Goal: Task Accomplishment & Management: Manage account settings

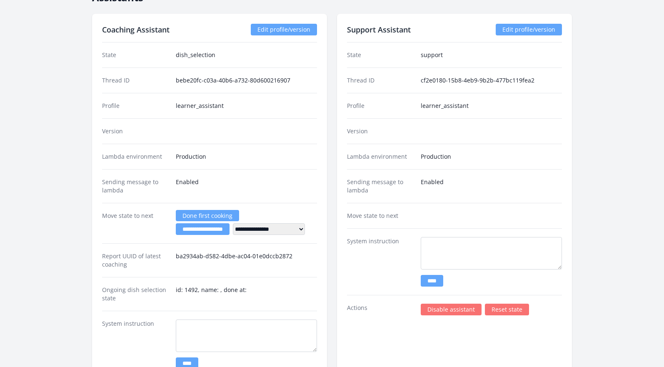
scroll to position [1147, 0]
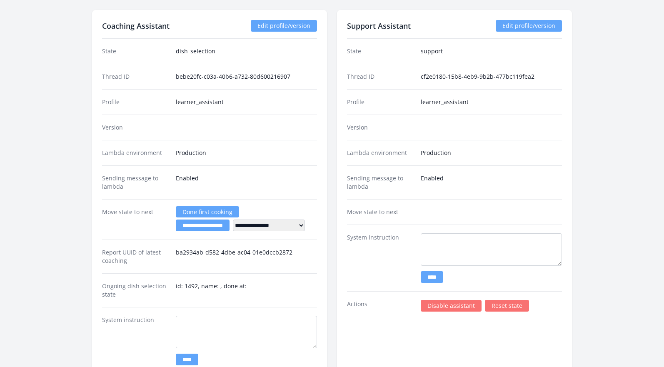
click at [465, 305] on link "Disable assistant" at bounding box center [451, 306] width 61 height 12
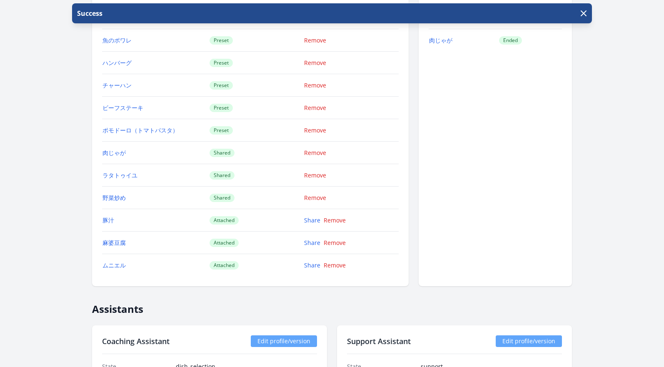
scroll to position [752, 0]
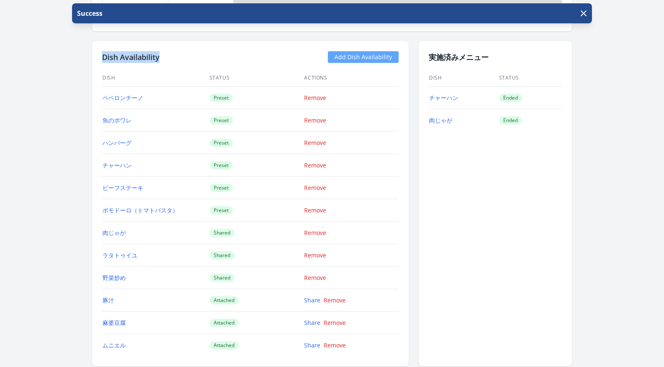
drag, startPoint x: 164, startPoint y: 55, endPoint x: 100, endPoint y: 56, distance: 63.3
click at [100, 56] on div "Dish Availability Add Dish Availability Dish Status Actions ペペロンチーノ Preset Remo…" at bounding box center [250, 203] width 316 height 325
copy h2 "Dish Availability"
click at [309, 164] on link "Remove" at bounding box center [315, 165] width 22 height 8
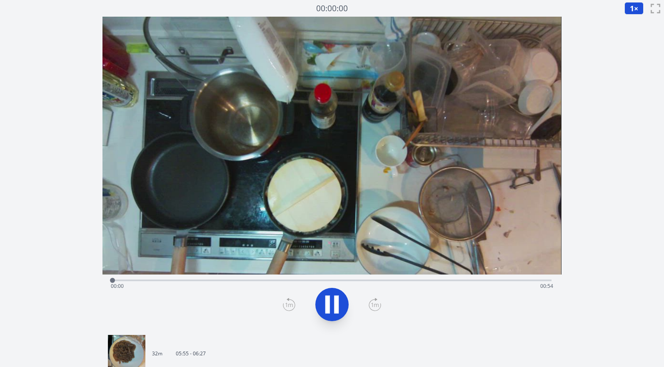
click at [508, 279] on div "Time elapsed: 00:00 Time remaining: 00:54" at bounding box center [332, 285] width 442 height 13
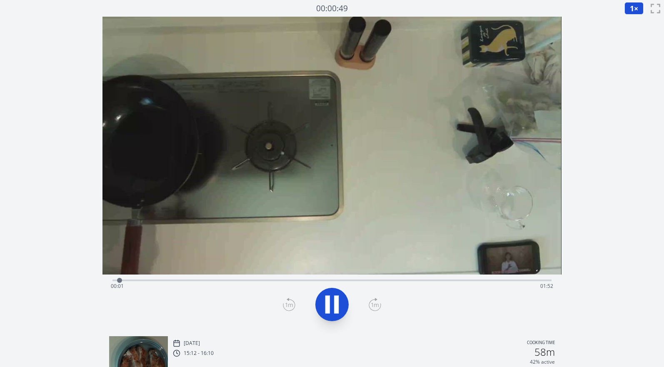
click at [502, 281] on div "Time elapsed: 00:01 Time remaining: 01:52" at bounding box center [332, 285] width 442 height 13
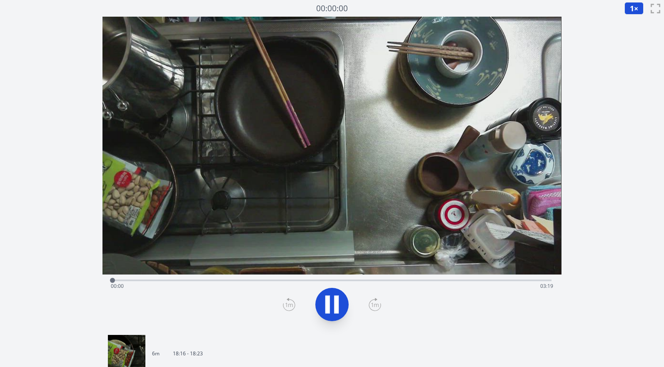
click at [493, 281] on div "Time elapsed: 00:00 Time remaining: 03:19" at bounding box center [332, 285] width 442 height 13
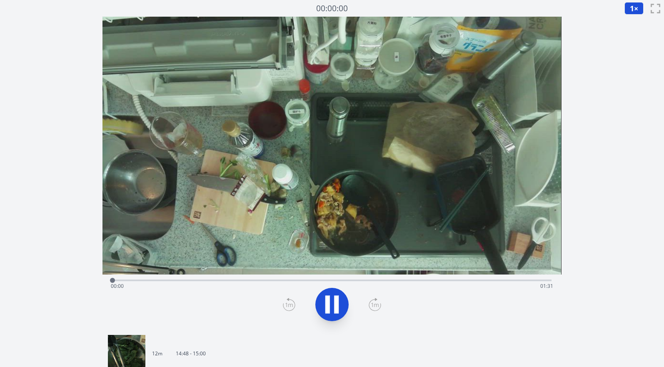
click at [504, 279] on div "Time elapsed: 00:00 Time remaining: 01:31" at bounding box center [332, 285] width 442 height 13
click at [479, 280] on div "Time elapsed: 01:23 Time remaining: 00:07" at bounding box center [332, 285] width 442 height 13
click at [443, 281] on div "Time elapsed: 01:16 Time remaining: 00:14" at bounding box center [332, 285] width 442 height 13
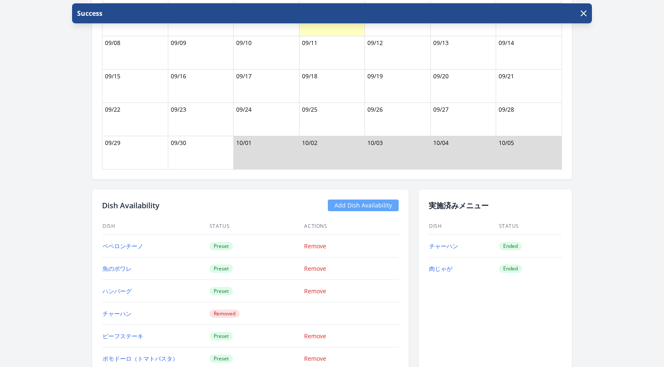
scroll to position [768, 0]
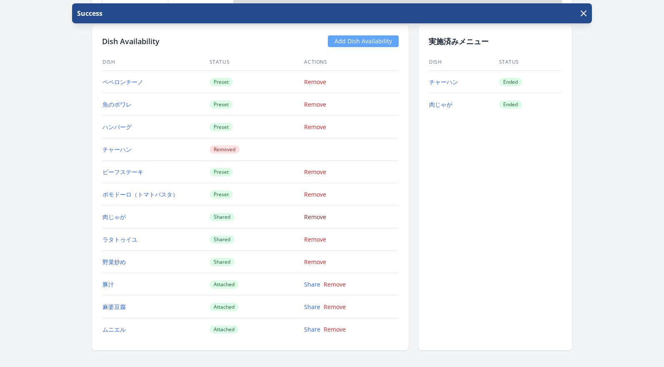
click at [311, 214] on link "Remove" at bounding box center [315, 217] width 22 height 8
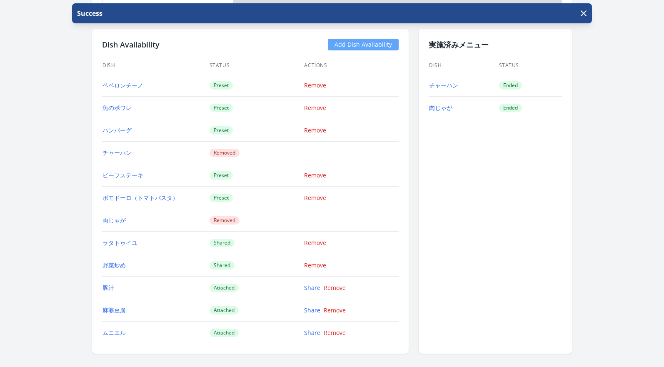
scroll to position [765, 0]
click at [317, 83] on link "Remove" at bounding box center [315, 85] width 22 height 8
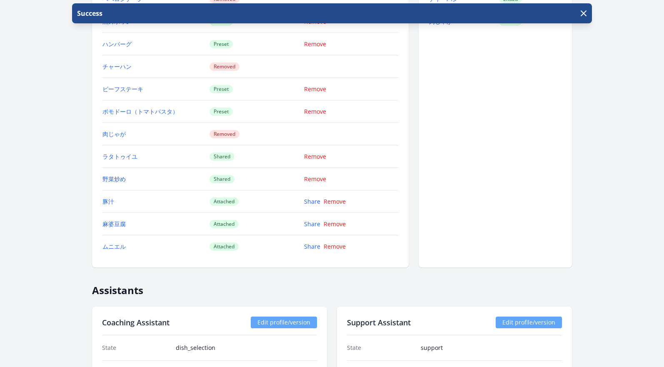
scroll to position [833, 0]
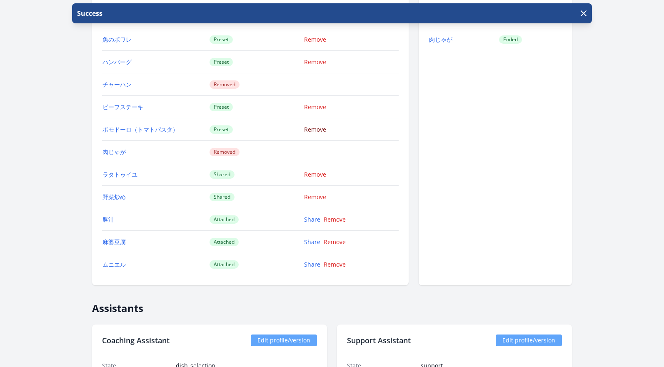
click at [319, 132] on link "Remove" at bounding box center [315, 129] width 22 height 8
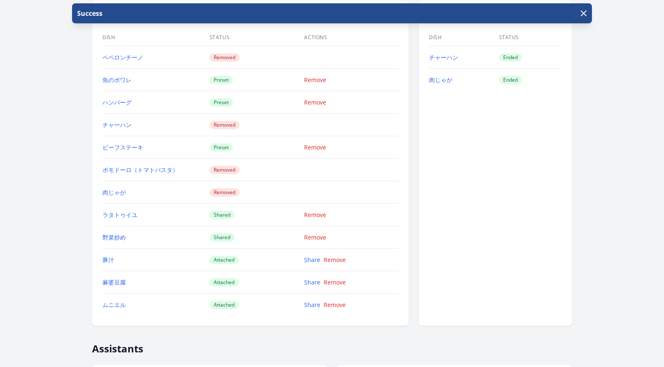
scroll to position [788, 0]
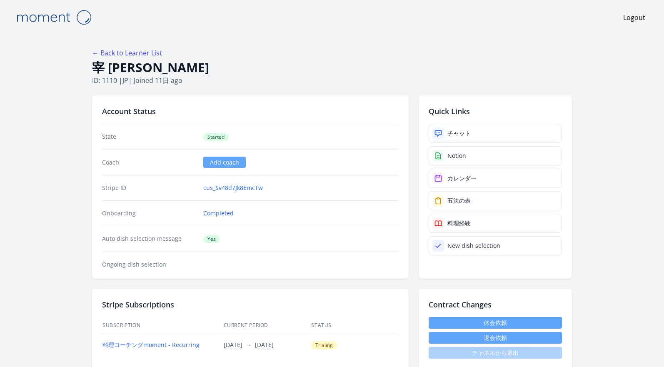
scroll to position [1207, 0]
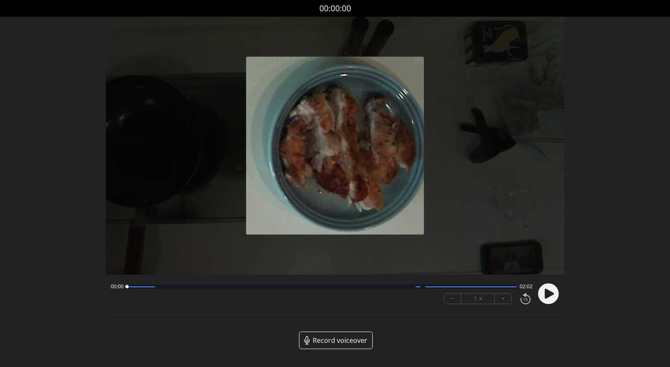
click at [551, 290] on circle at bounding box center [548, 294] width 21 height 21
click at [504, 302] on button "+" at bounding box center [503, 299] width 17 height 10
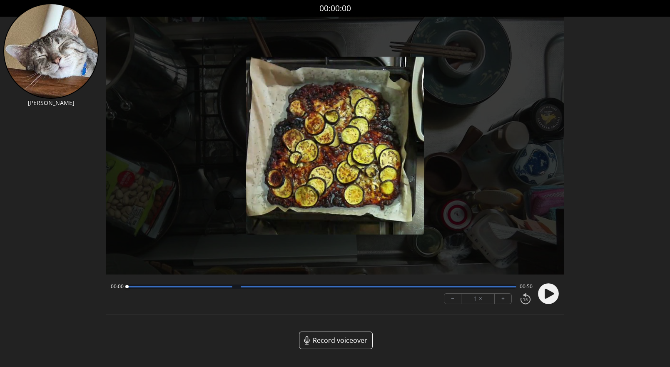
click at [553, 299] on circle at bounding box center [548, 294] width 21 height 21
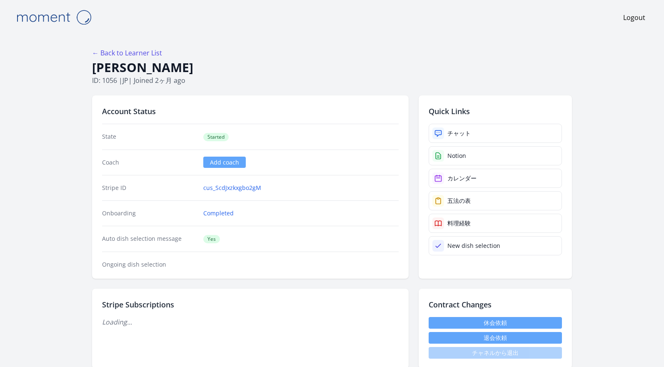
scroll to position [266, 0]
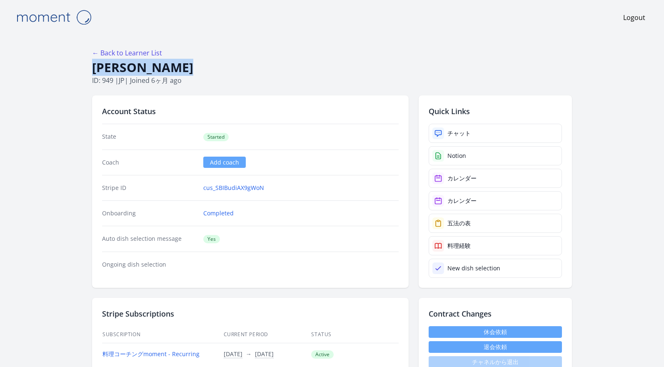
drag, startPoint x: 194, startPoint y: 70, endPoint x: 94, endPoint y: 67, distance: 100.8
click at [94, 67] on h1 "Yuko Takayama" at bounding box center [332, 68] width 480 height 16
copy h1 "Yuko Takayama"
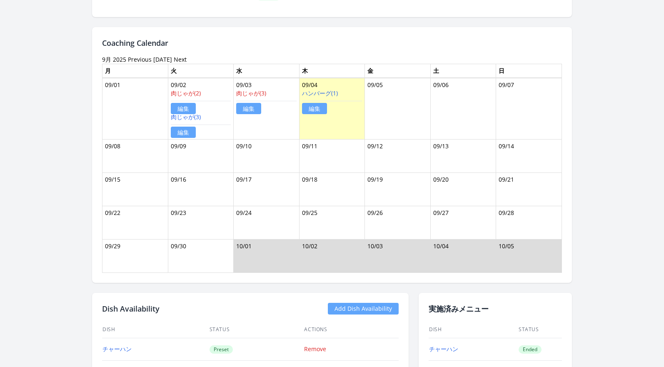
scroll to position [457, 0]
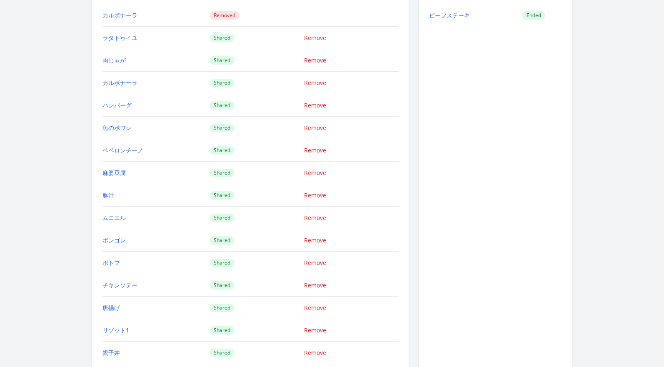
scroll to position [965, 0]
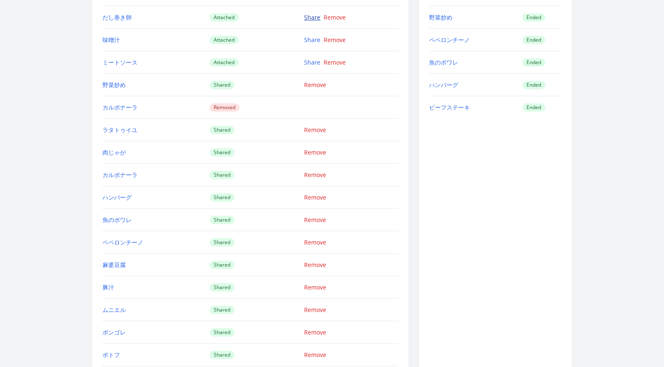
click at [311, 19] on link "Share" at bounding box center [312, 17] width 16 height 8
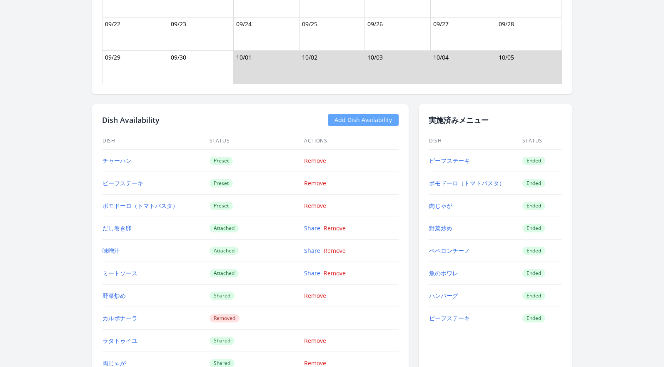
scroll to position [744, 0]
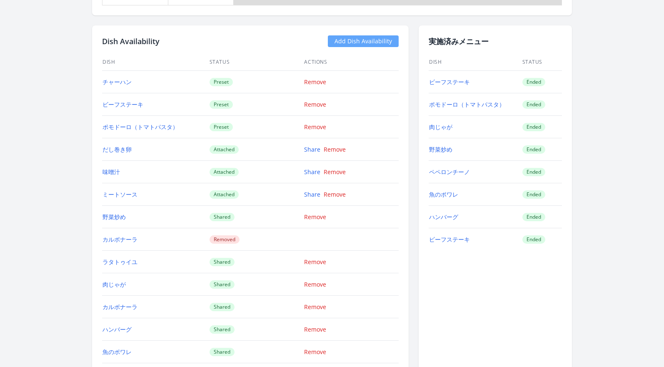
scroll to position [831, 0]
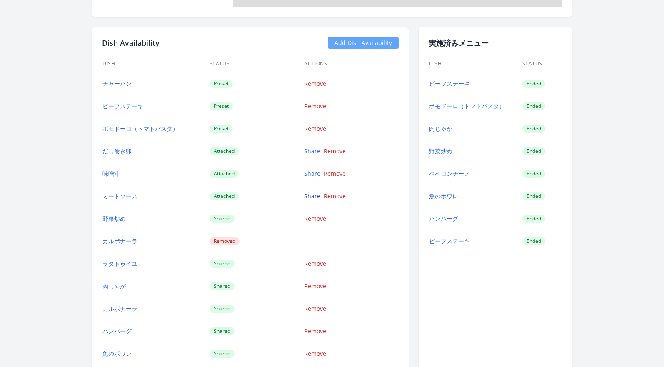
click at [311, 197] on link "Share" at bounding box center [312, 196] width 16 height 8
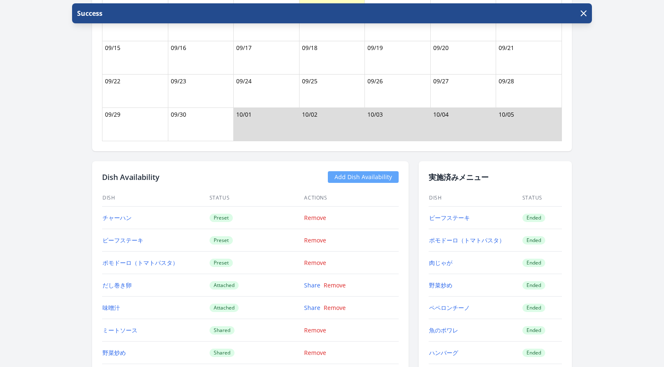
scroll to position [697, 0]
click at [308, 284] on link "Share" at bounding box center [312, 285] width 16 height 8
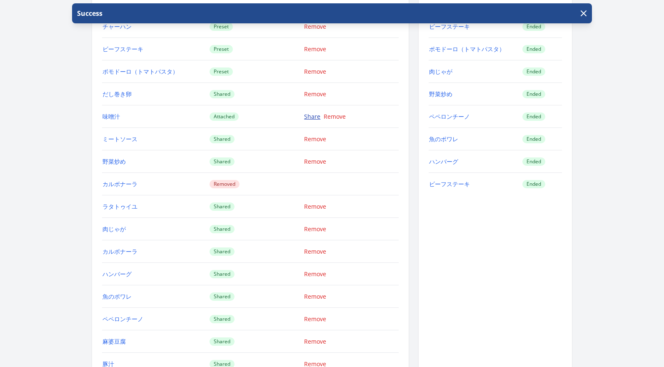
scroll to position [888, 0]
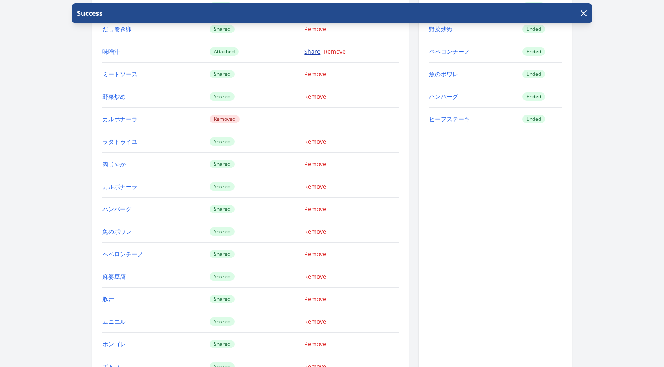
click at [313, 55] on link "Share" at bounding box center [312, 51] width 16 height 8
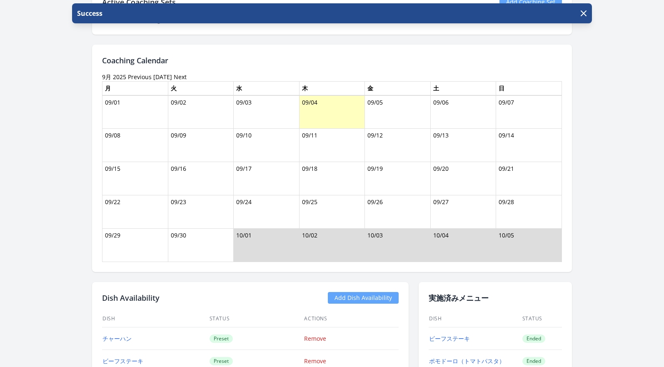
scroll to position [737, 0]
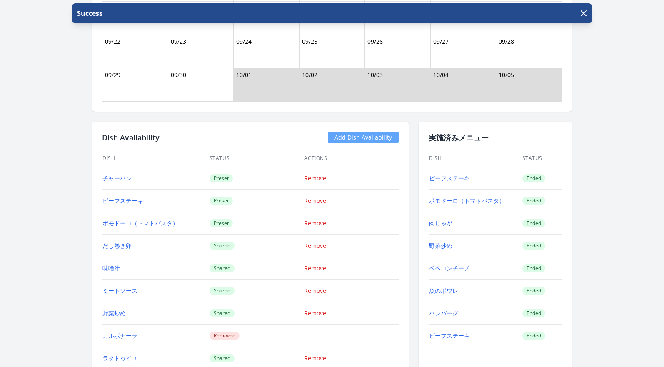
click at [382, 142] on link "Add Dish Availability" at bounding box center [363, 138] width 71 height 12
click at [353, 134] on link "Add Dish Availability" at bounding box center [363, 138] width 71 height 12
click at [344, 137] on link "Add Dish Availability" at bounding box center [363, 138] width 71 height 12
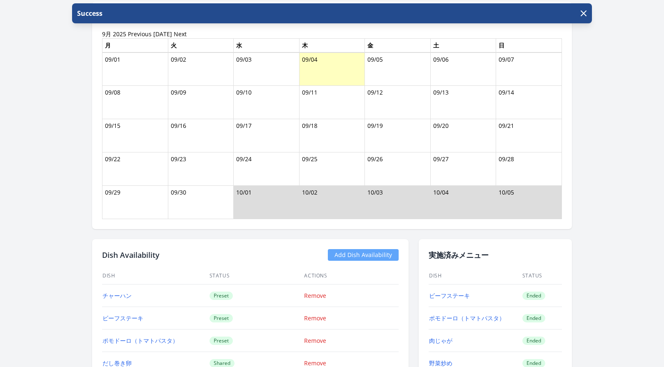
scroll to position [511, 0]
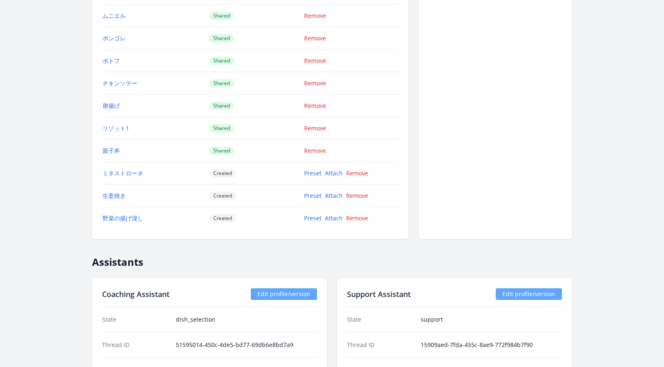
scroll to position [1271, 0]
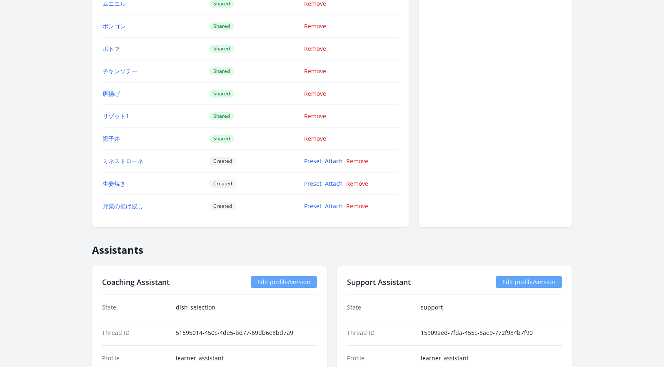
click at [328, 162] on link "Attach" at bounding box center [334, 161] width 18 height 8
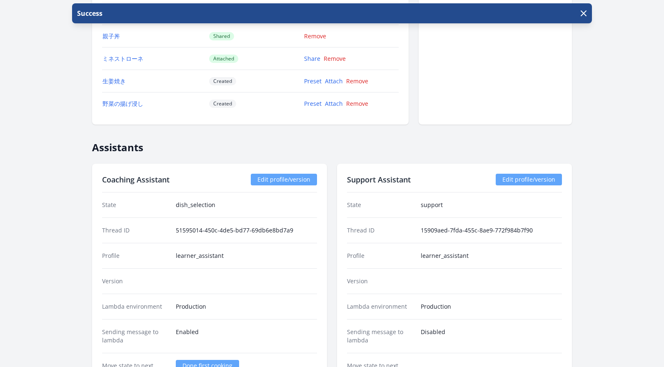
scroll to position [1372, 0]
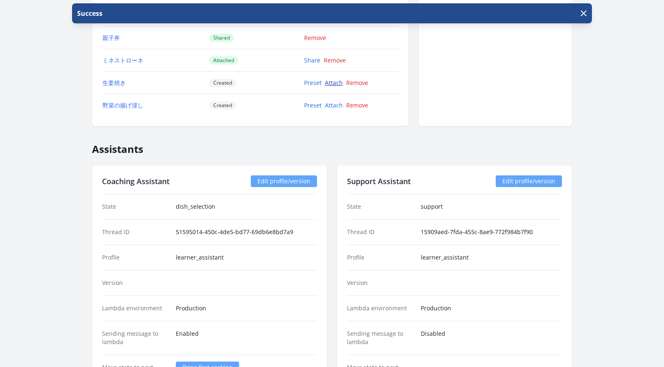
click at [334, 82] on link "Attach" at bounding box center [334, 83] width 18 height 8
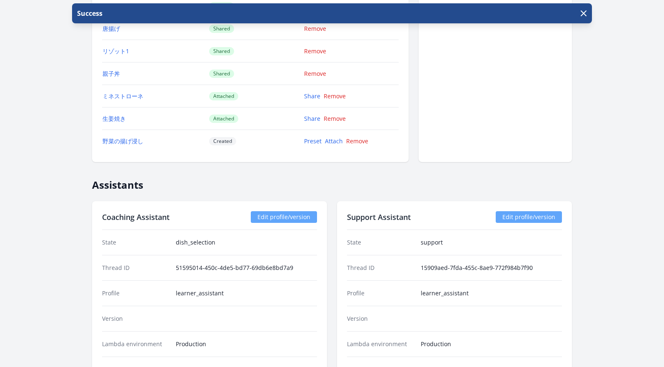
scroll to position [1390, 0]
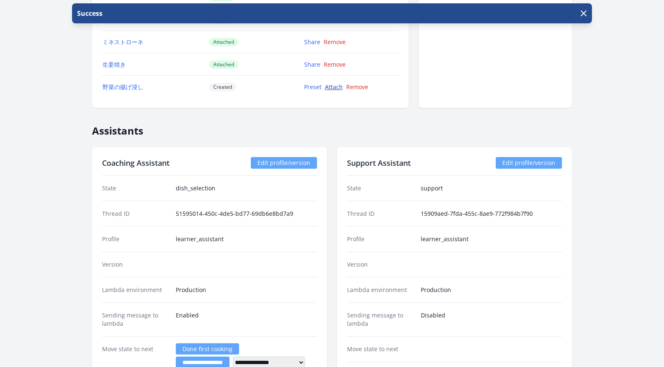
click at [336, 87] on link "Attach" at bounding box center [334, 87] width 18 height 8
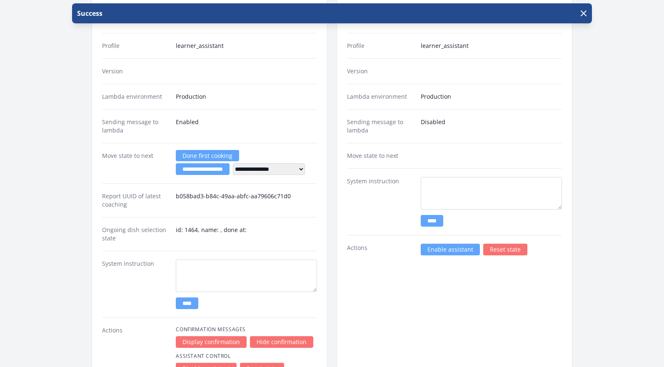
scroll to position [1660, 0]
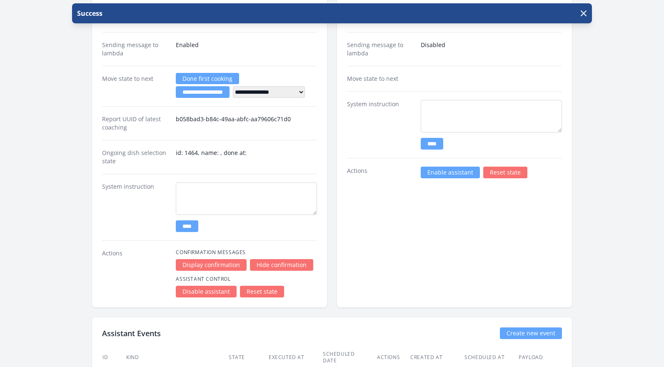
click at [460, 175] on link "Enable assistant" at bounding box center [450, 173] width 59 height 12
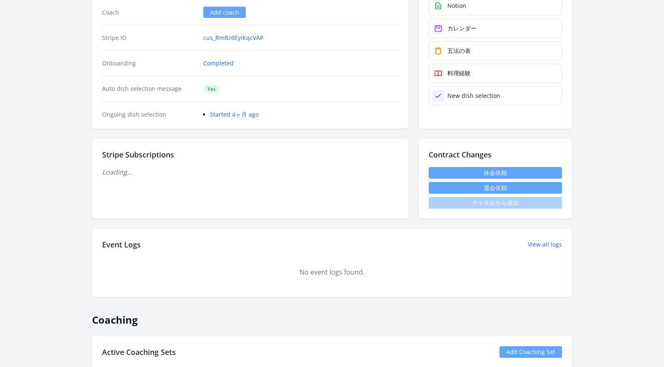
scroll to position [346, 0]
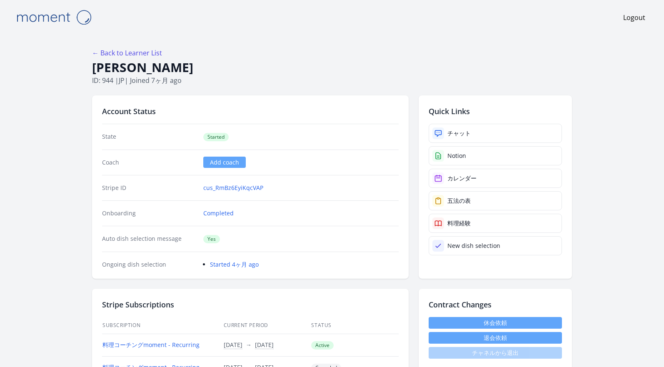
drag, startPoint x: 210, startPoint y: 66, endPoint x: 93, endPoint y: 66, distance: 117.4
click at [93, 66] on h1 "[PERSON_NAME]" at bounding box center [332, 68] width 480 height 16
copy h1 "[PERSON_NAME]"
drag, startPoint x: 194, startPoint y: 68, endPoint x: 89, endPoint y: 68, distance: 104.9
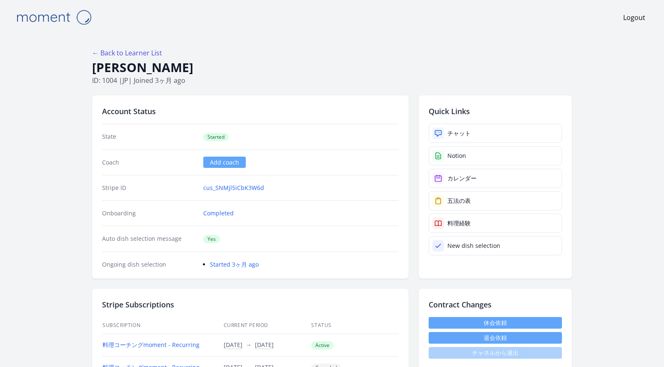
copy h1 "Shinozaki Masahiro"
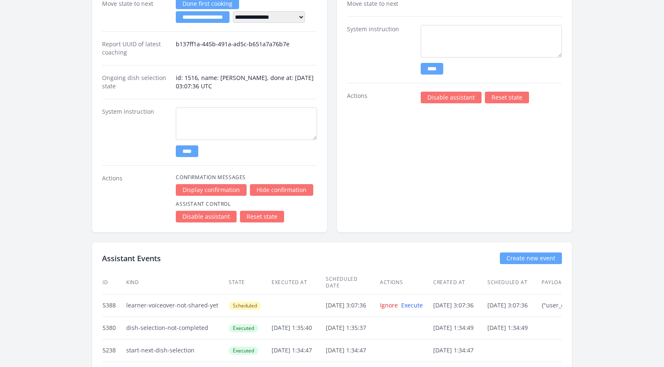
scroll to position [1541, 0]
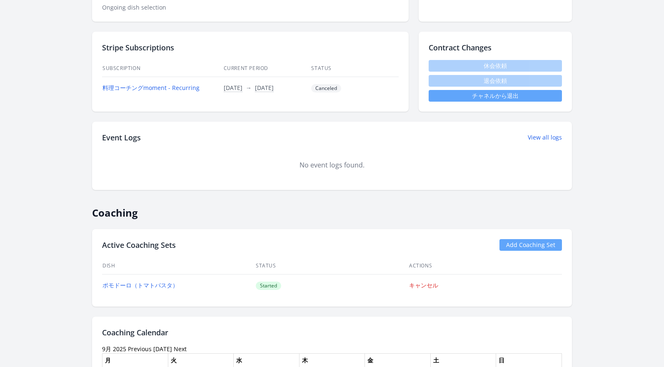
scroll to position [353, 0]
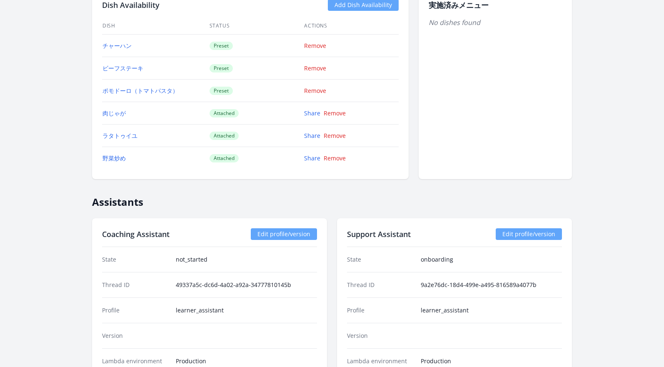
scroll to position [1148, 0]
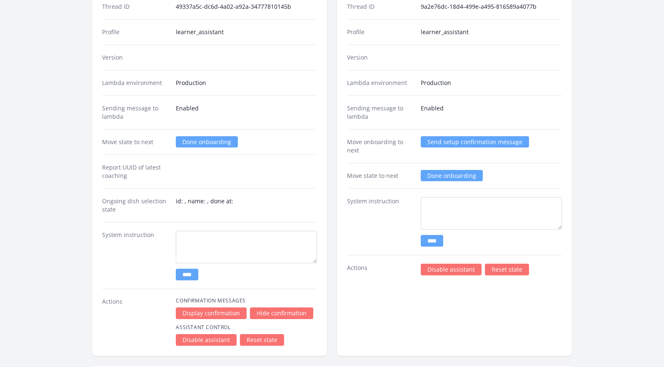
click at [432, 269] on link "Disable assistant" at bounding box center [451, 270] width 61 height 12
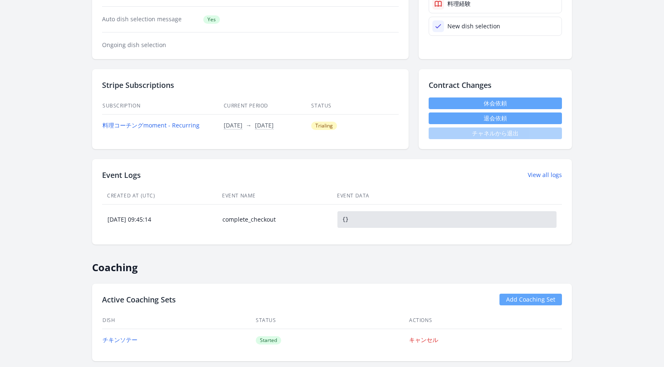
scroll to position [55, 0]
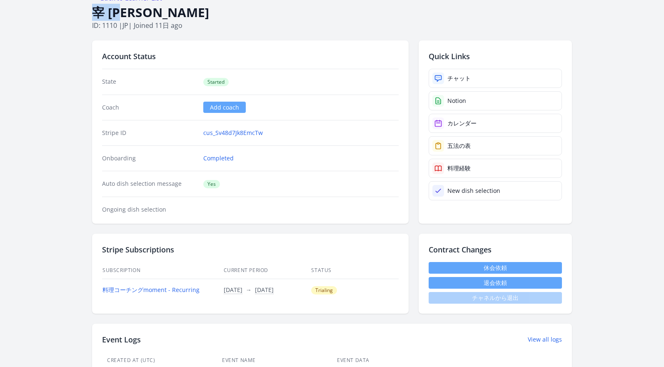
drag, startPoint x: 132, startPoint y: 15, endPoint x: 94, endPoint y: 14, distance: 37.9
click at [94, 14] on h1 "宰 [PERSON_NAME]" at bounding box center [332, 13] width 480 height 16
copy h1 "宰 [PERSON_NAME]"
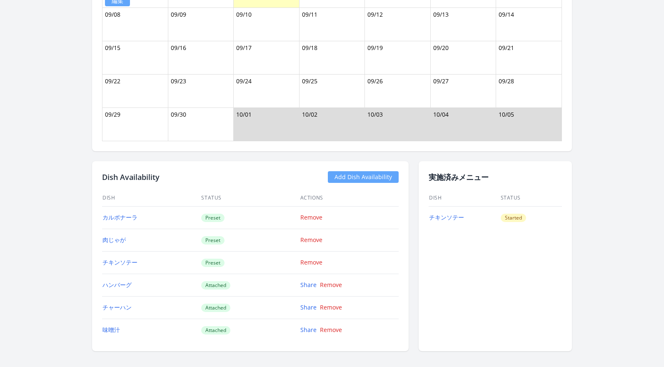
scroll to position [768, 0]
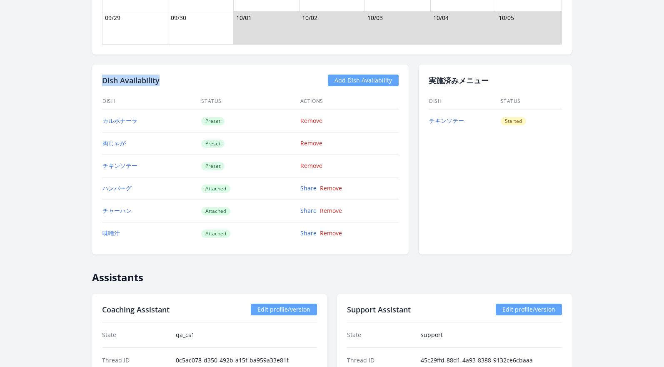
drag, startPoint x: 169, startPoint y: 80, endPoint x: 103, endPoint y: 79, distance: 66.2
click at [103, 79] on div "Dish Availability Add Dish Availability" at bounding box center [250, 81] width 296 height 12
copy h2 "Dish Availability"
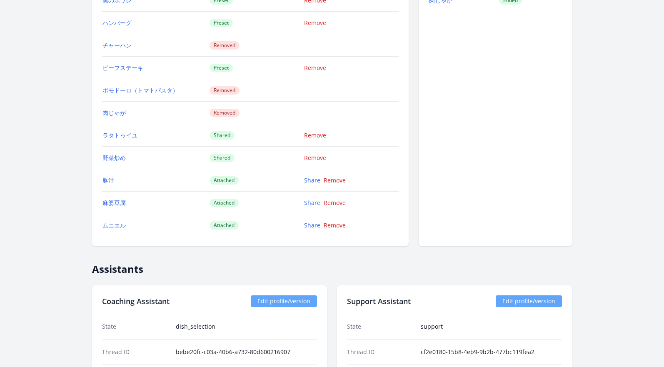
scroll to position [787, 0]
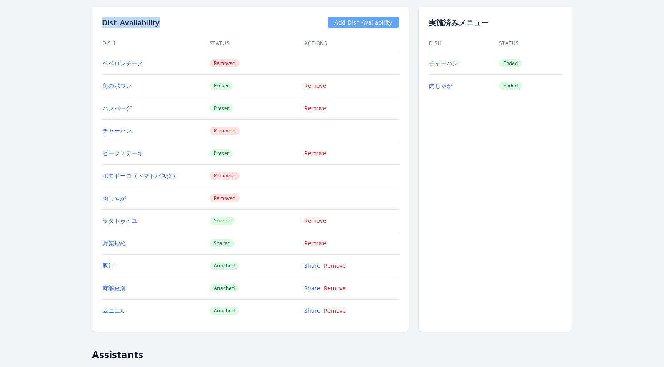
drag, startPoint x: 162, startPoint y: 20, endPoint x: 103, endPoint y: 20, distance: 59.5
click at [103, 20] on div "Dish Availability Add Dish Availability" at bounding box center [250, 23] width 296 height 12
copy h2 "Dish Availability"
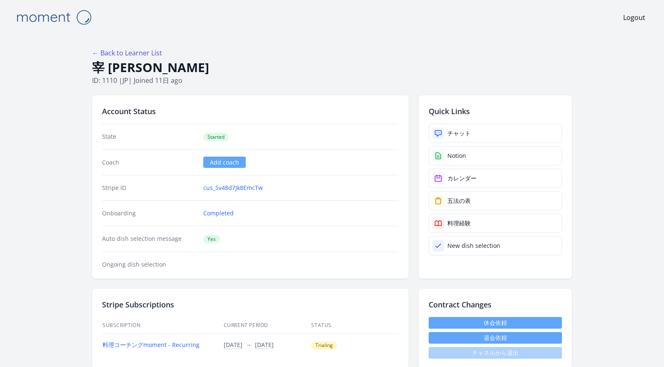
scroll to position [768, 0]
